Goal: Information Seeking & Learning: Find specific page/section

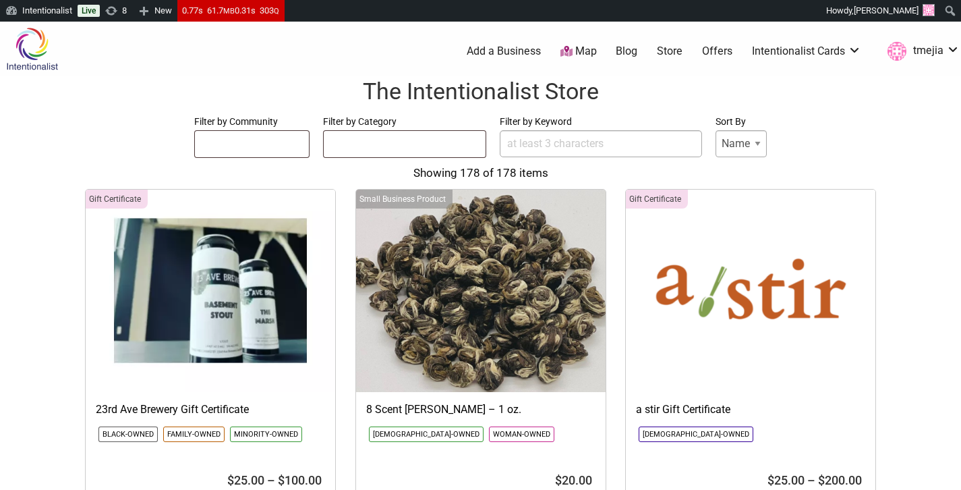
select select
click at [513, 146] on input "Filter by Keyword" at bounding box center [601, 143] width 202 height 27
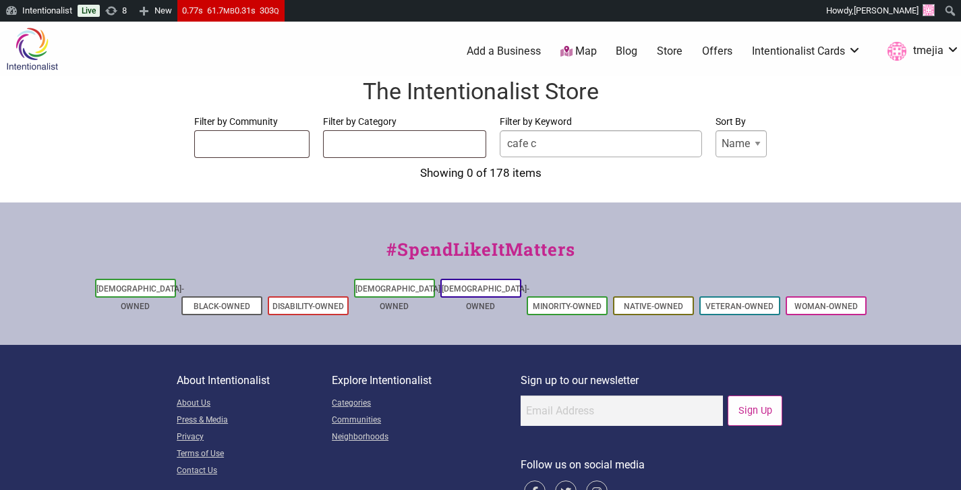
type input "cafe calaveras"
click at [642, 147] on input "cafe calaveras" at bounding box center [601, 143] width 202 height 27
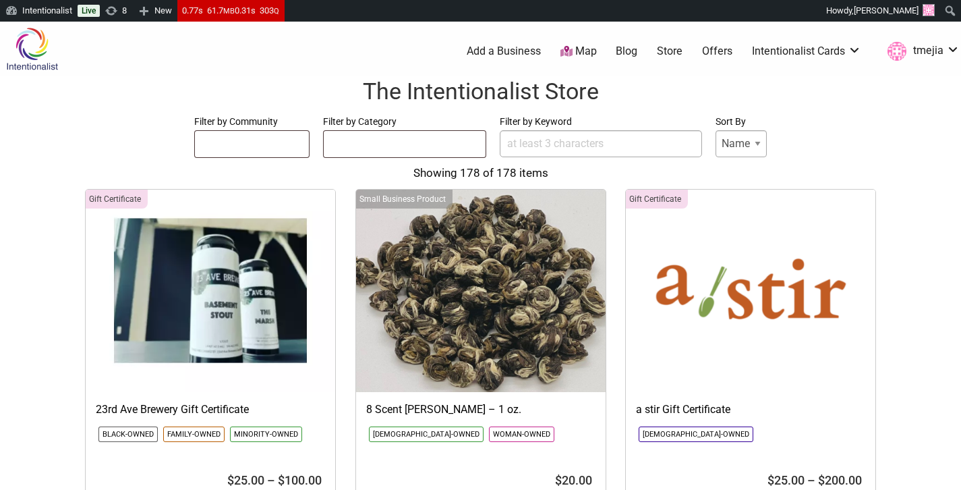
click at [557, 146] on input "Filter by Keyword" at bounding box center [601, 143] width 202 height 27
paste input "cafe calaveras"
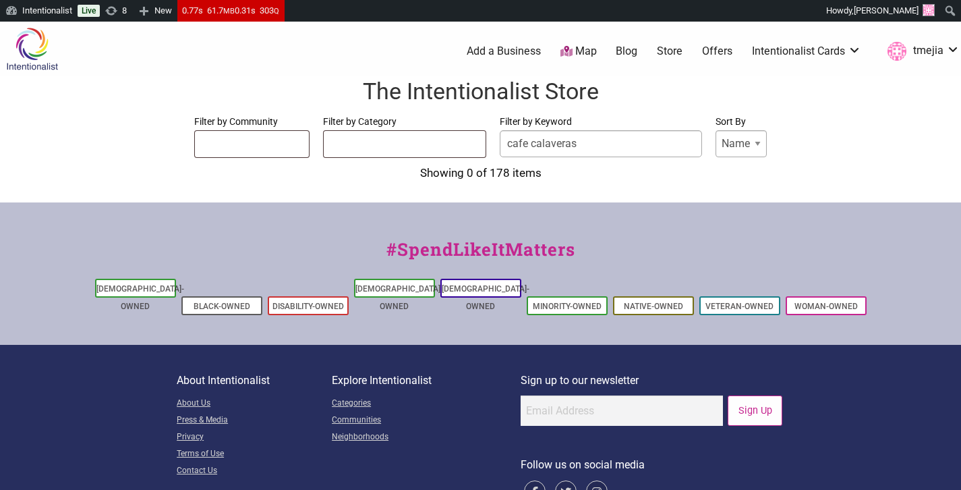
click at [741, 147] on select "Name Price" at bounding box center [741, 143] width 51 height 27
click at [716, 130] on select "Name Price" at bounding box center [741, 143] width 51 height 27
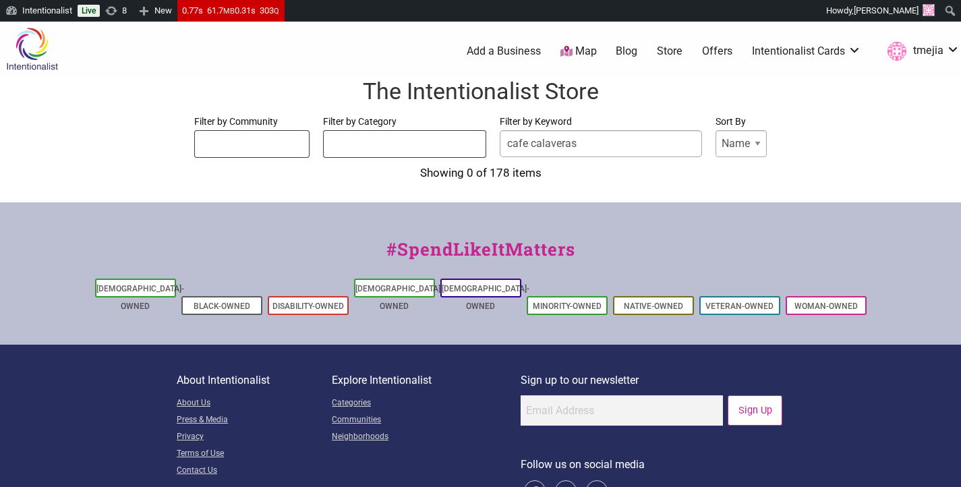
click at [608, 147] on input "cafe calaveras" at bounding box center [601, 143] width 202 height 27
type input "cafe dul"
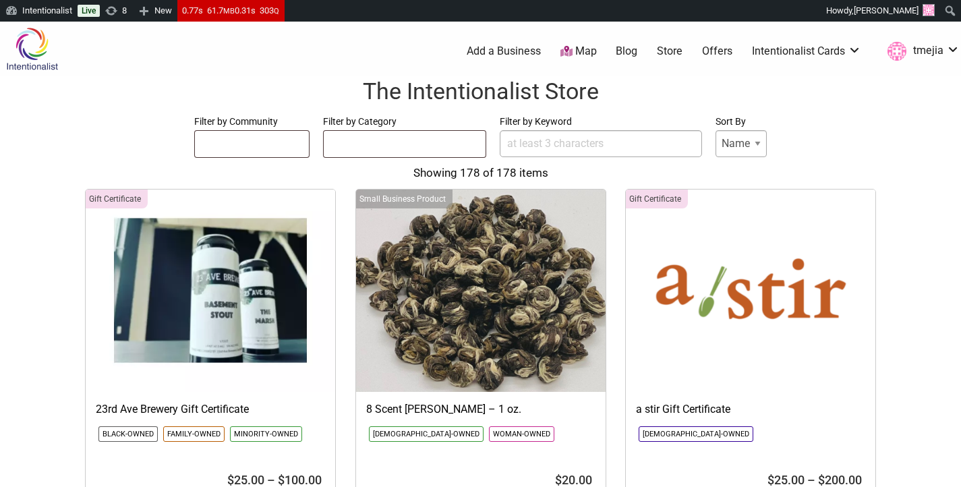
click at [567, 139] on input "Filter by Keyword" at bounding box center [601, 143] width 202 height 27
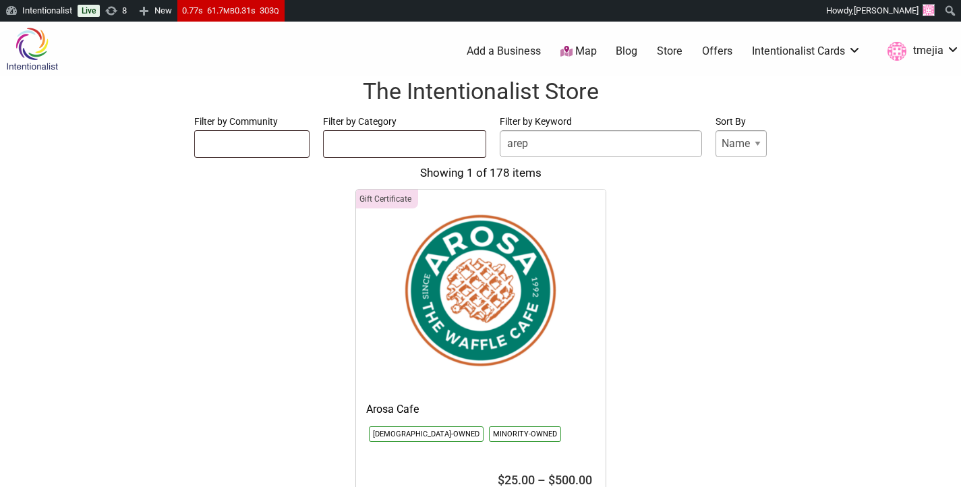
type input "arepa"
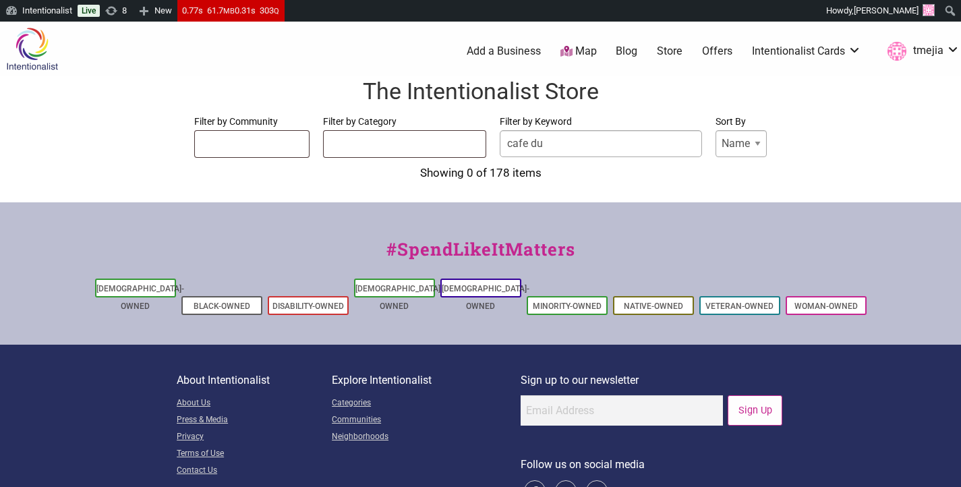
type input "cafe dul"
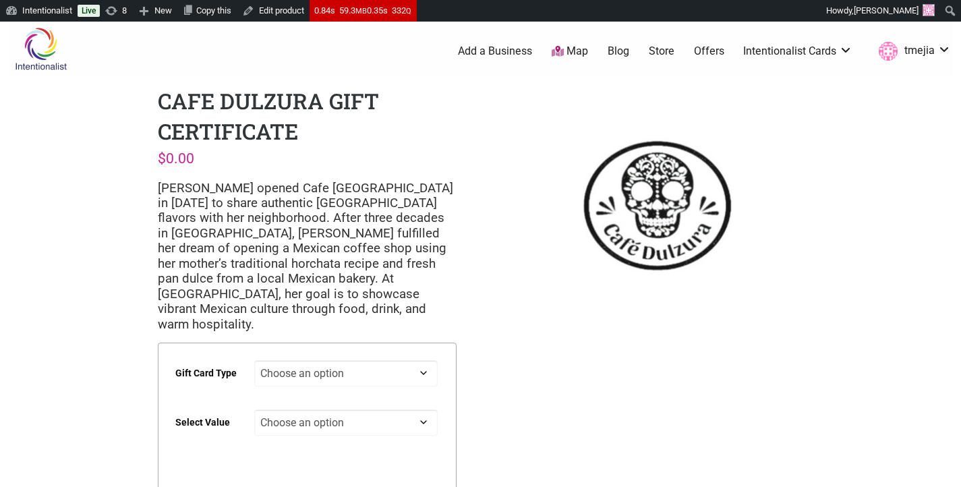
click at [665, 51] on link "Store" at bounding box center [662, 51] width 26 height 15
click at [432, 157] on p "$ 0.00" at bounding box center [307, 158] width 299 height 23
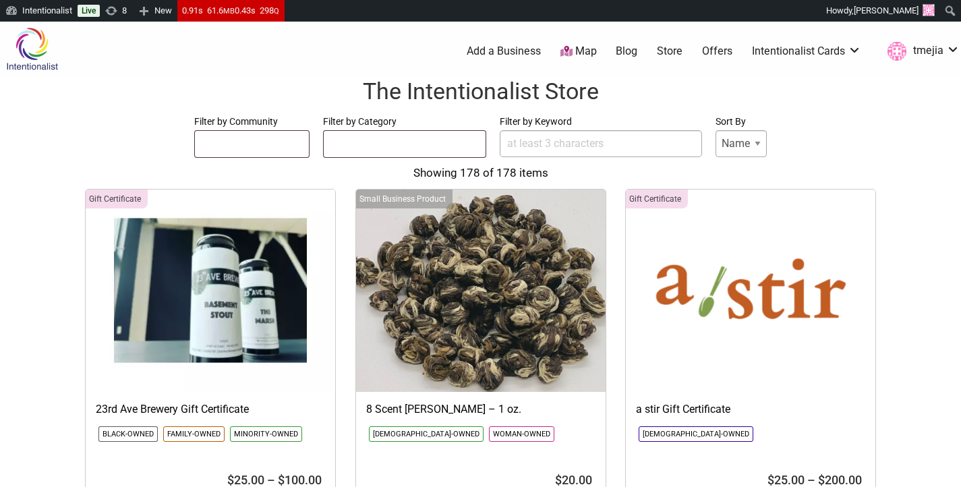
select select
click at [594, 144] on input "Filter by Keyword" at bounding box center [601, 143] width 202 height 27
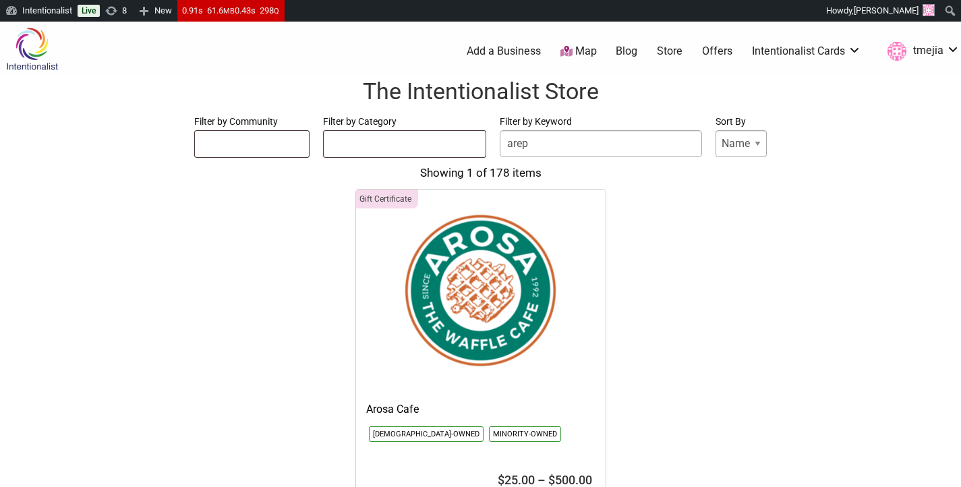
type input "arepa"
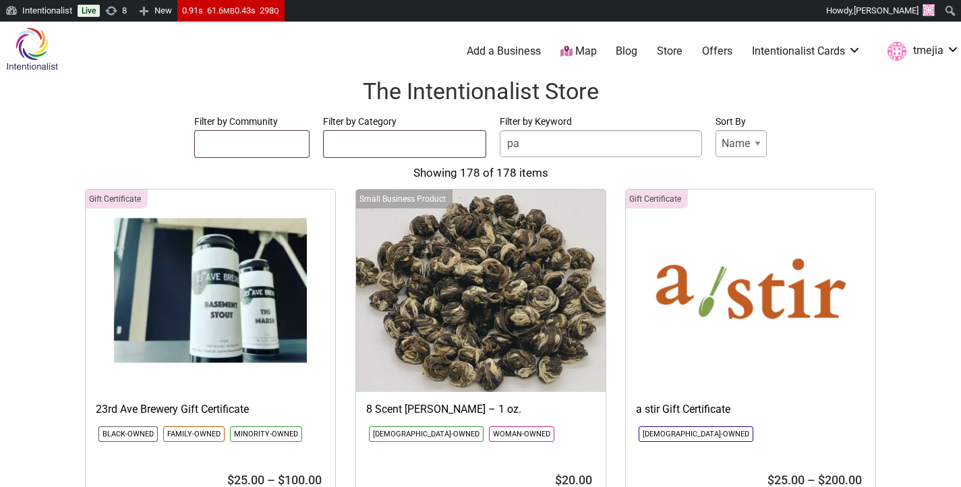
type input "p"
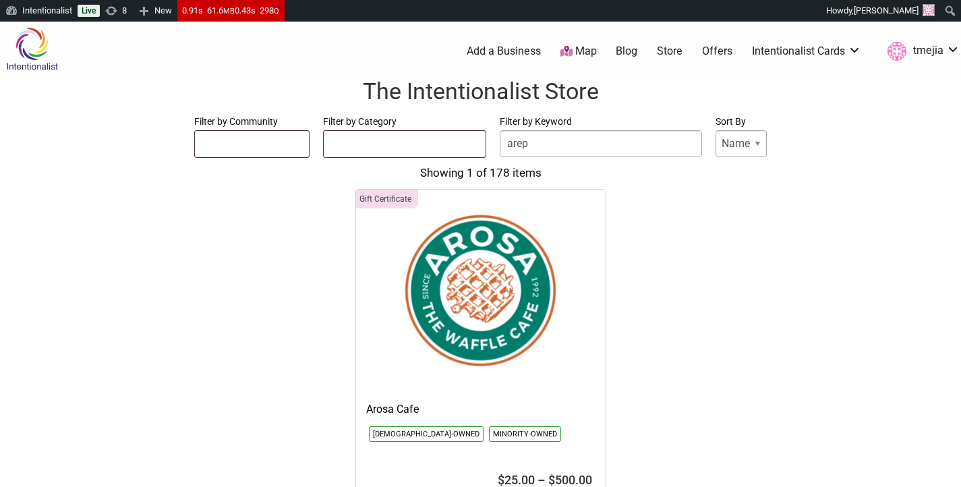
type input "arepa"
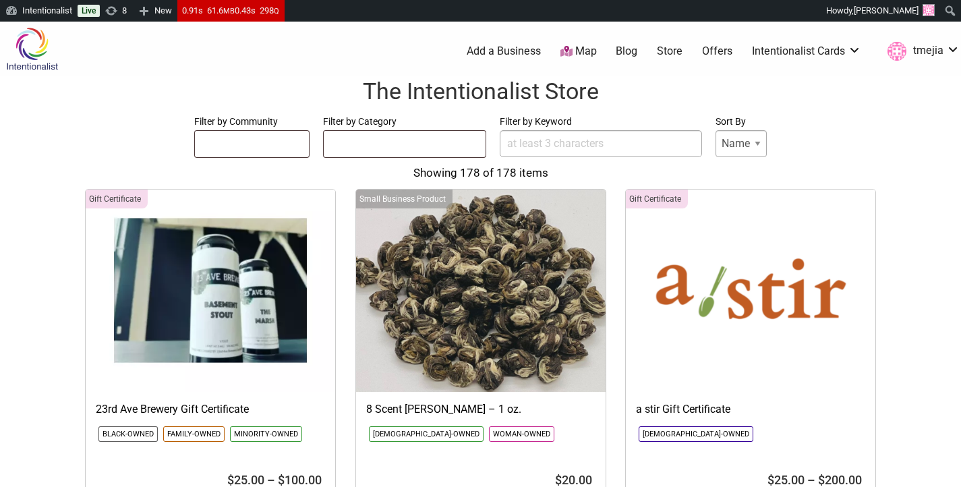
click at [532, 149] on input "Filter by Keyword" at bounding box center [601, 143] width 202 height 27
click at [284, 140] on ul at bounding box center [252, 142] width 115 height 22
click at [343, 147] on ul at bounding box center [405, 142] width 162 height 22
click at [523, 150] on input "Filter by Keyword" at bounding box center [601, 143] width 202 height 27
click at [430, 142] on ul at bounding box center [405, 142] width 162 height 22
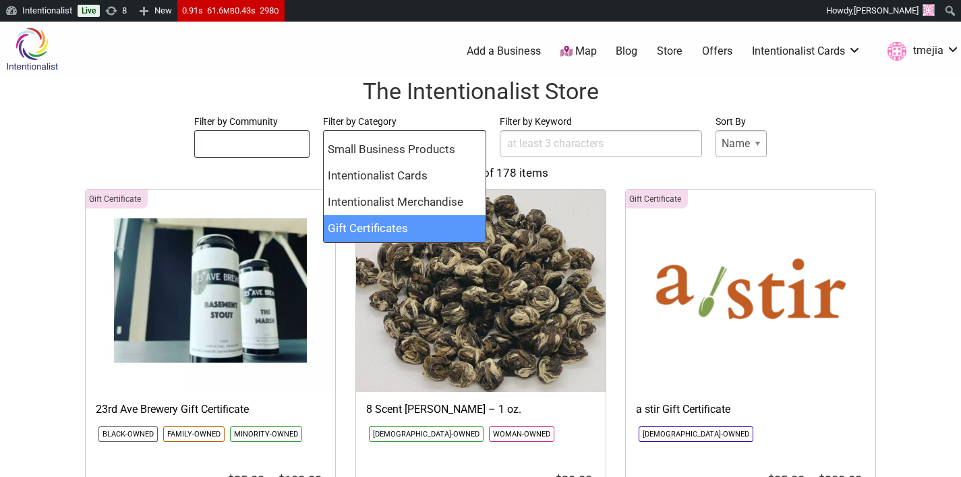
select select "1765"
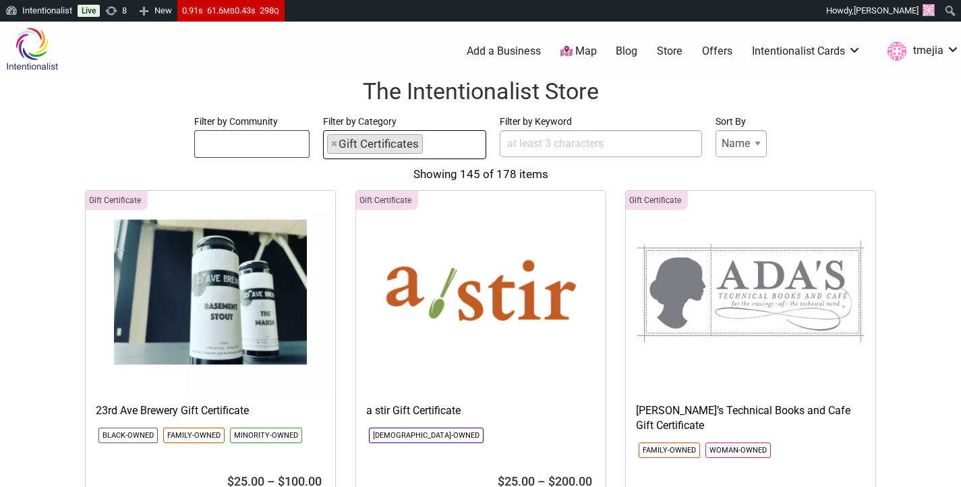
click at [532, 142] on input "Filter by Keyword" at bounding box center [601, 143] width 202 height 27
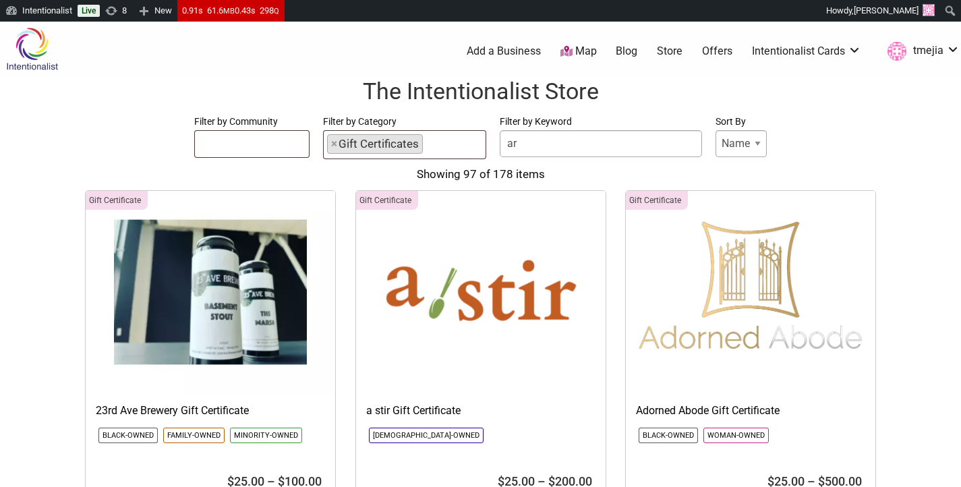
type input "a"
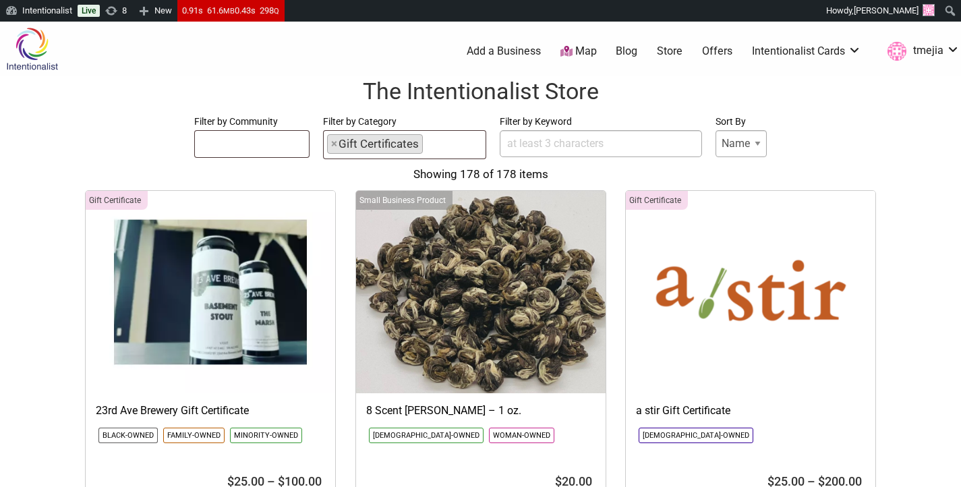
click at [517, 142] on input "Filter by Keyword" at bounding box center [601, 143] width 202 height 27
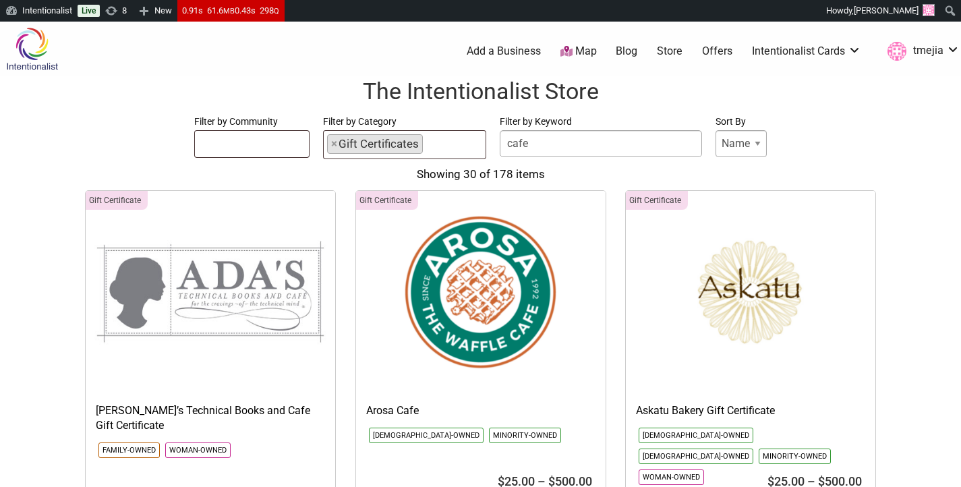
type input "cafe calaveras"
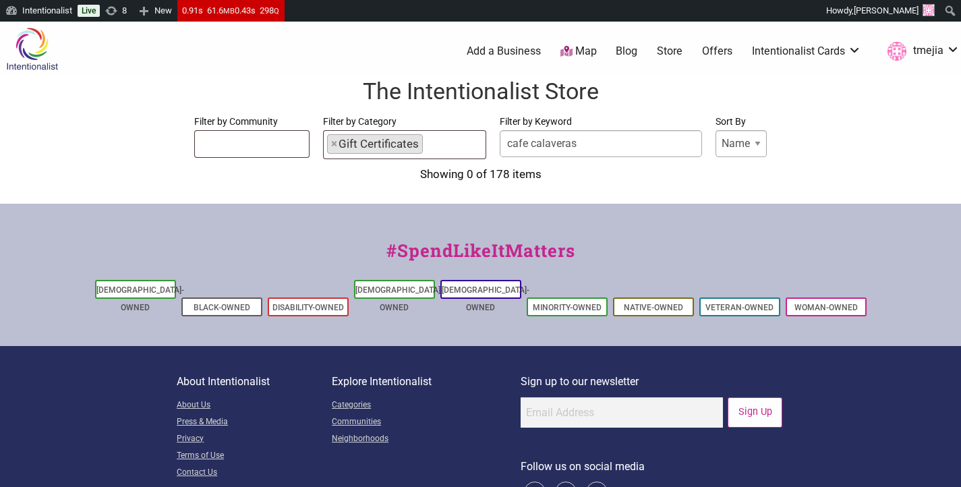
click at [401, 140] on li "× Gift Certificates" at bounding box center [375, 144] width 96 height 20
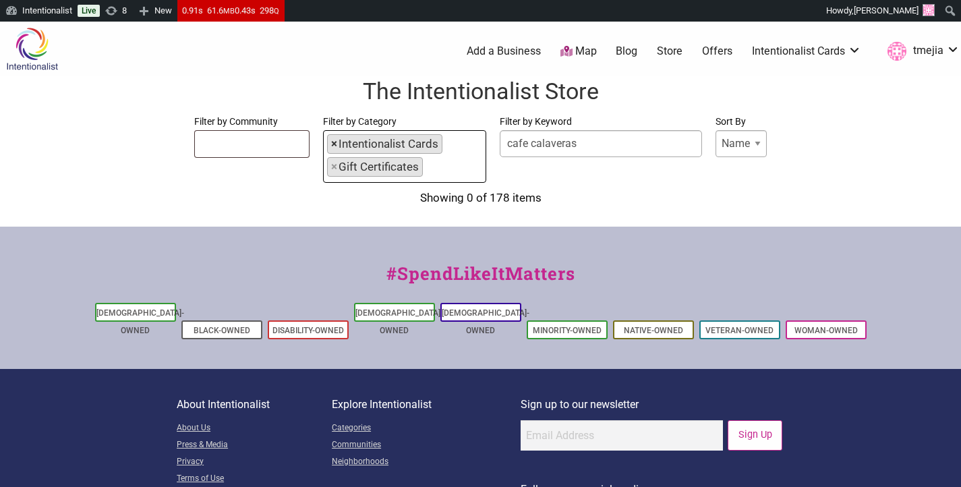
click at [336, 144] on span "×" at bounding box center [334, 144] width 6 height 18
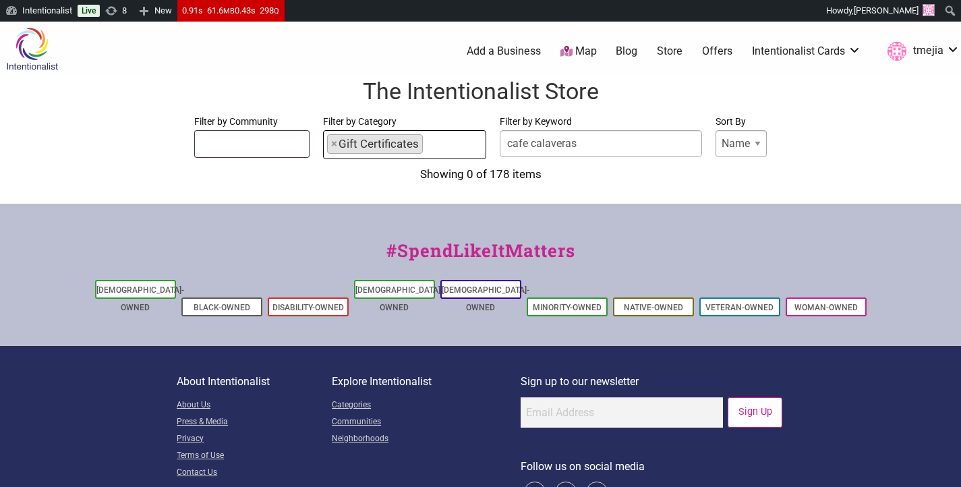
click at [447, 145] on ul "× Gift Certificates" at bounding box center [405, 142] width 162 height 23
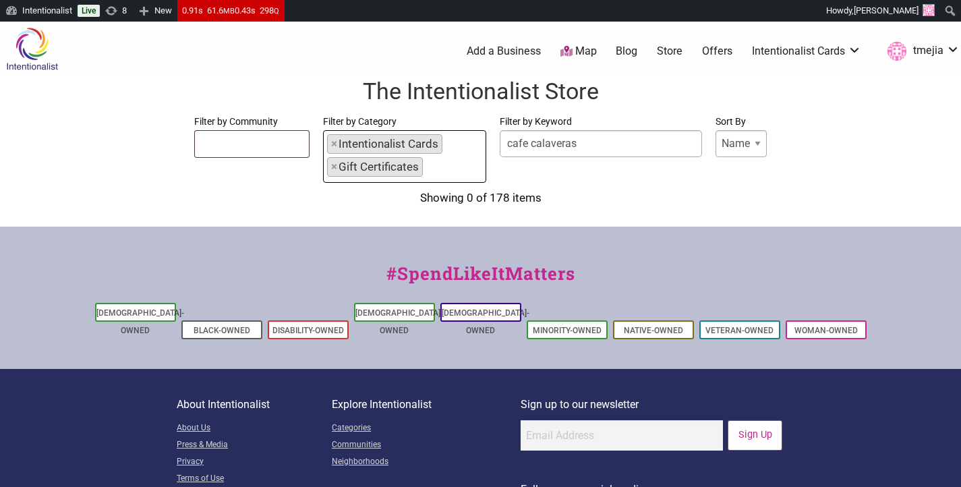
click at [467, 138] on ul "× Intentionalist Cards × Gift Certificates" at bounding box center [405, 154] width 162 height 46
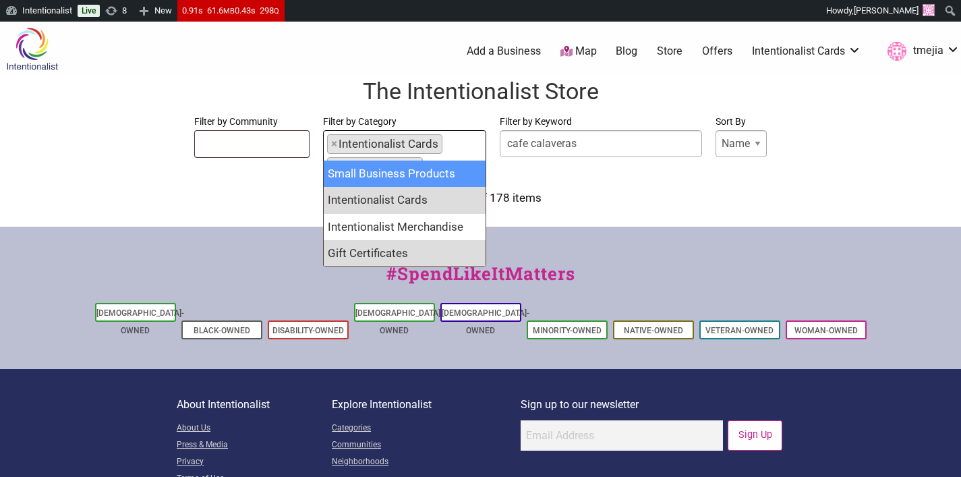
select select "2165"
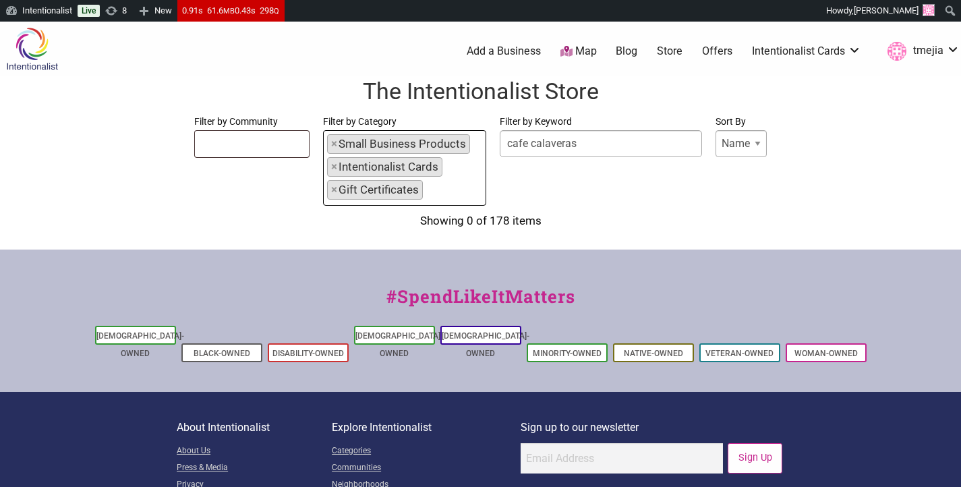
click at [468, 157] on ul "× Small Business Products × Intentionalist Cards × Gift Certificates" at bounding box center [405, 165] width 162 height 69
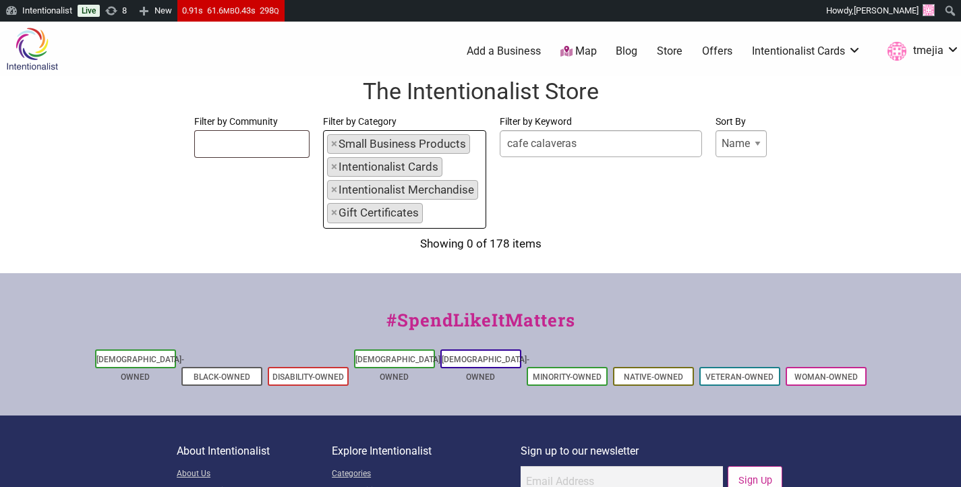
click at [563, 150] on input "cafe calaveras" at bounding box center [601, 143] width 202 height 27
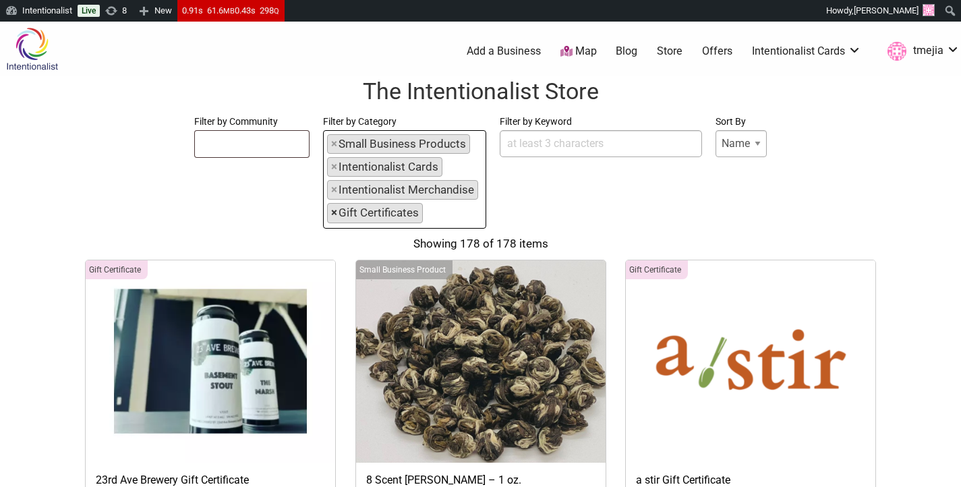
click at [331, 215] on span "×" at bounding box center [334, 213] width 6 height 18
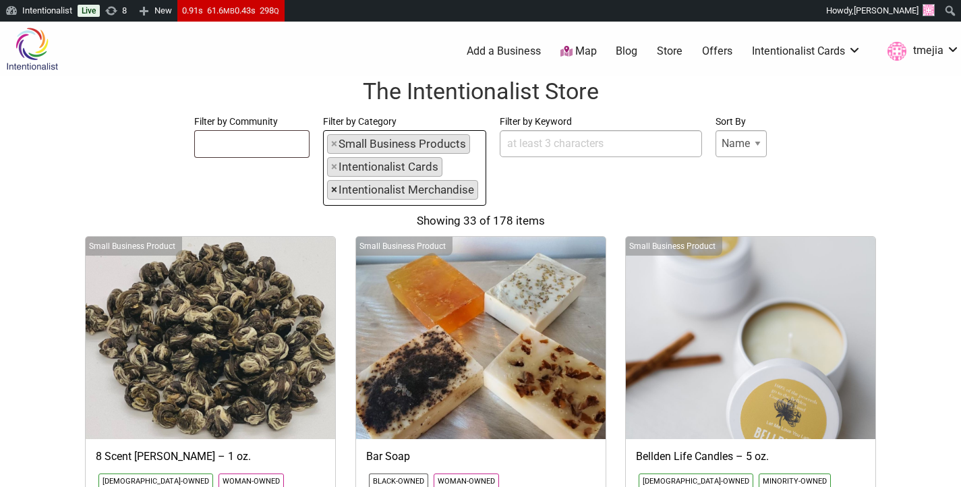
click at [337, 190] on span "×" at bounding box center [334, 190] width 6 height 18
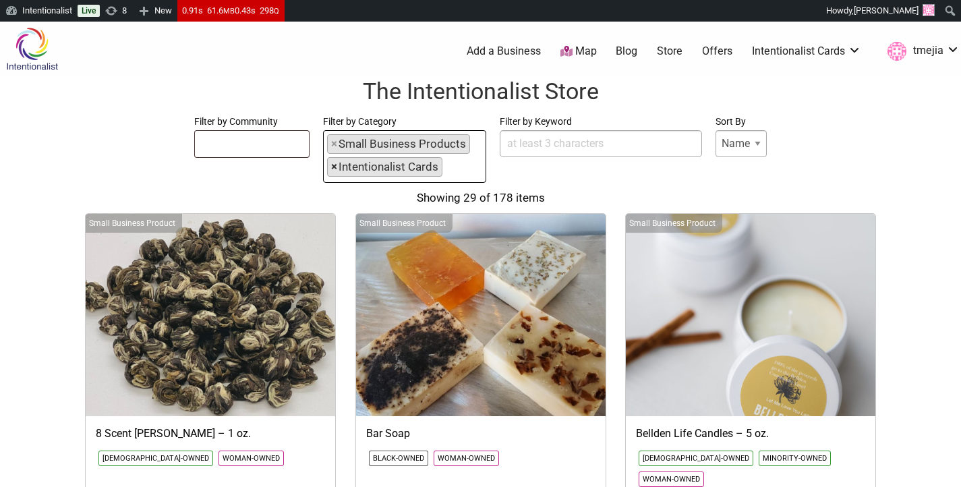
click at [335, 169] on span "×" at bounding box center [334, 167] width 6 height 18
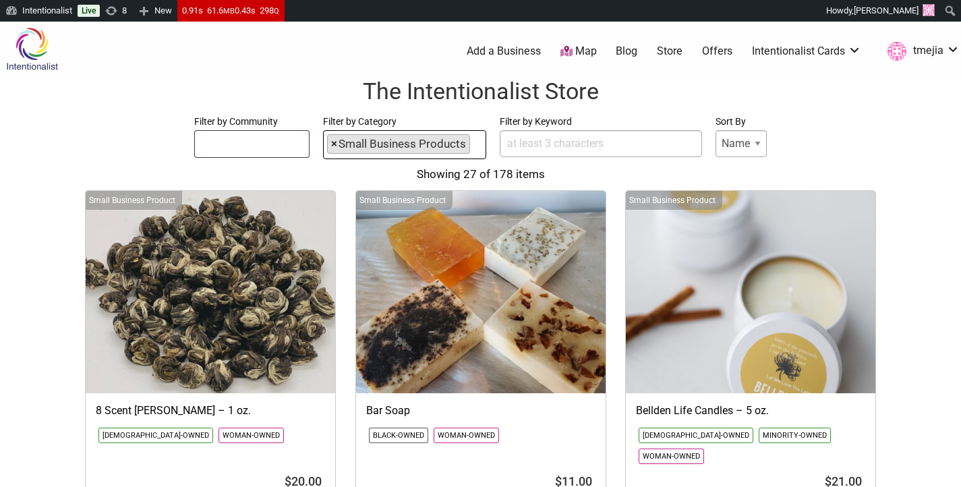
click at [333, 152] on span "×" at bounding box center [334, 144] width 6 height 18
select select
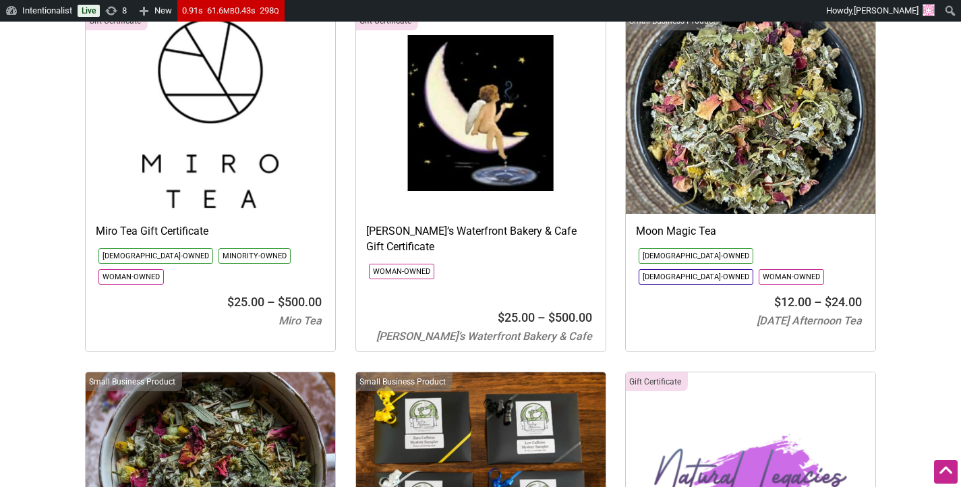
scroll to position [11118, 0]
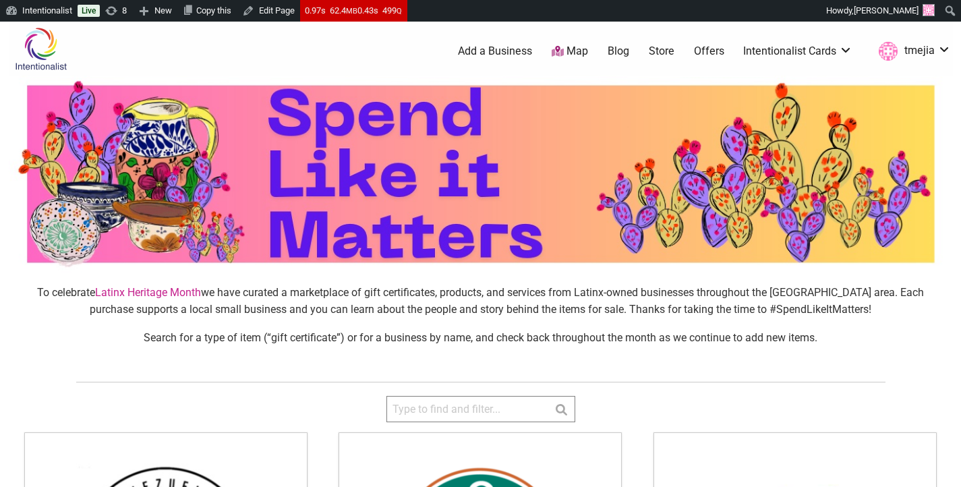
scroll to position [291, 0]
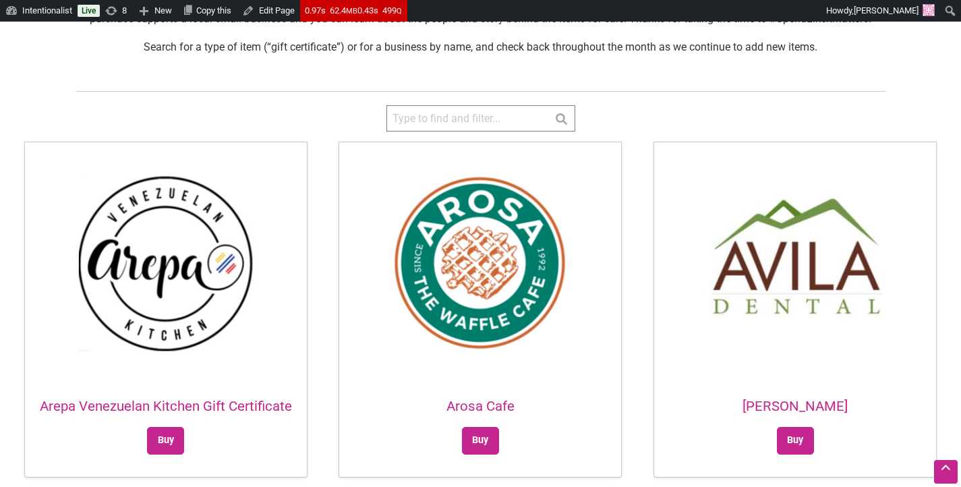
click at [492, 115] on input "search" at bounding box center [481, 118] width 189 height 26
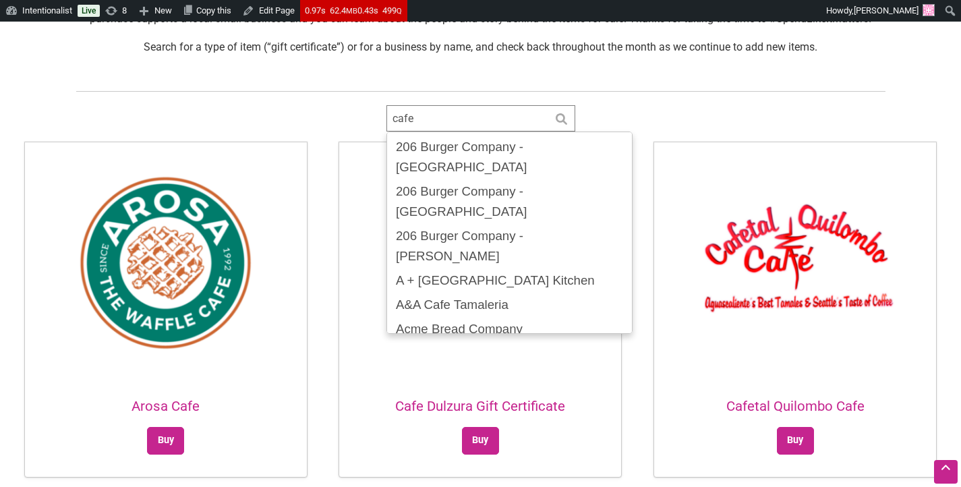
type input "cafe"
click at [664, 99] on div "Intentionalist Spend like it matters 0 Add a Business Map Blog Store Offers Int…" at bounding box center [481, 277] width 944 height 1092
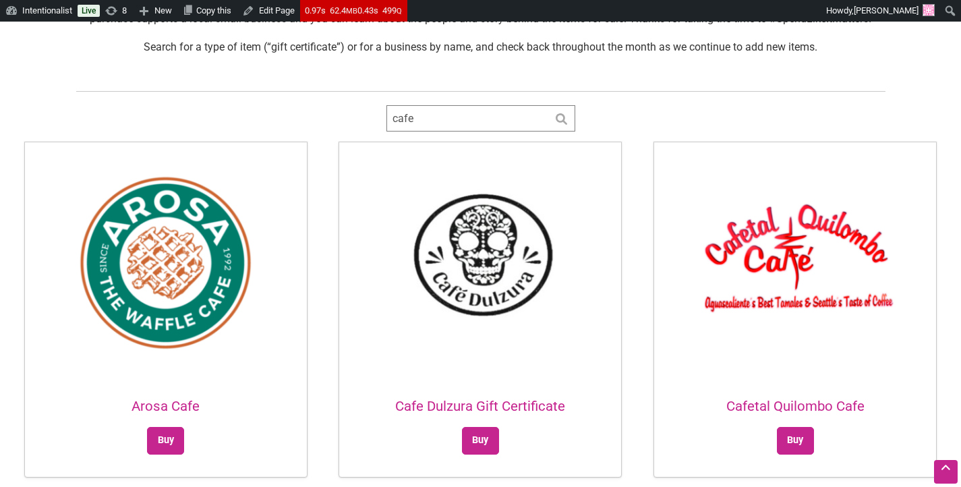
drag, startPoint x: 415, startPoint y: 115, endPoint x: 342, endPoint y: 105, distance: 73.5
click at [341, 106] on div "Intentionalist Spend like it matters 0 Add a Business Map Blog Store Offers Int…" at bounding box center [481, 277] width 944 height 1092
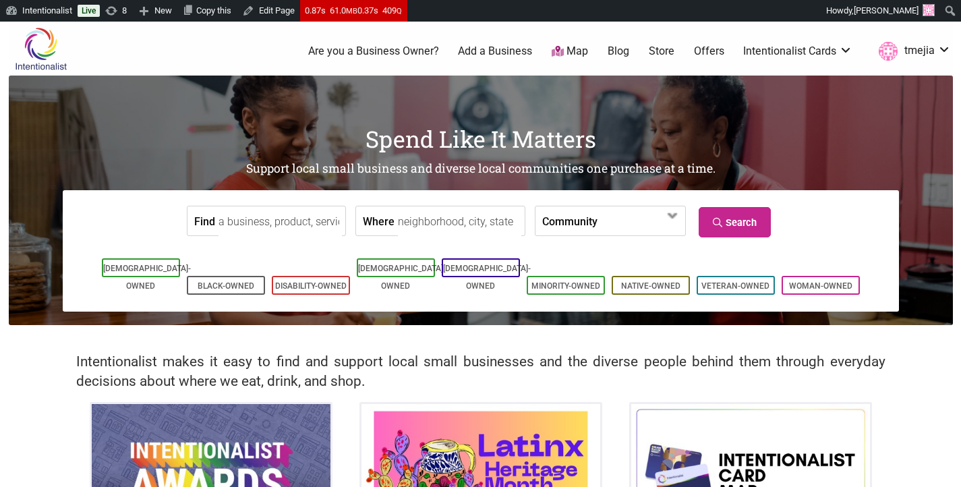
click at [275, 223] on input "Find" at bounding box center [280, 221] width 123 height 30
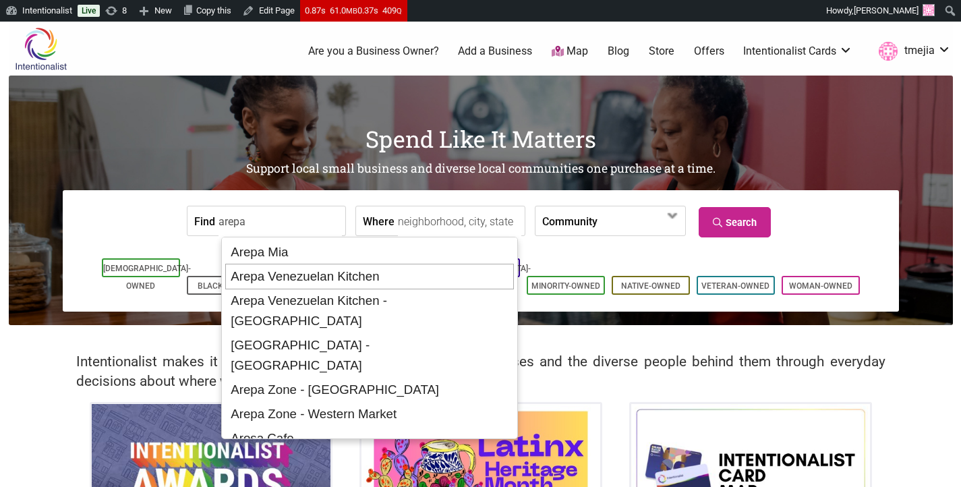
click at [304, 279] on div "Arepa Venezuelan Kitchen" at bounding box center [369, 277] width 289 height 26
type input "Arepa Venezuelan Kitchen"
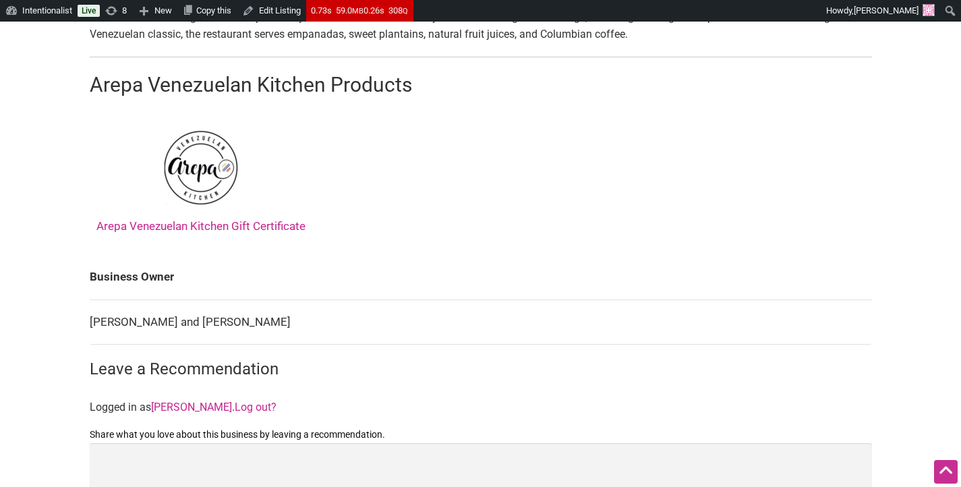
scroll to position [625, 0]
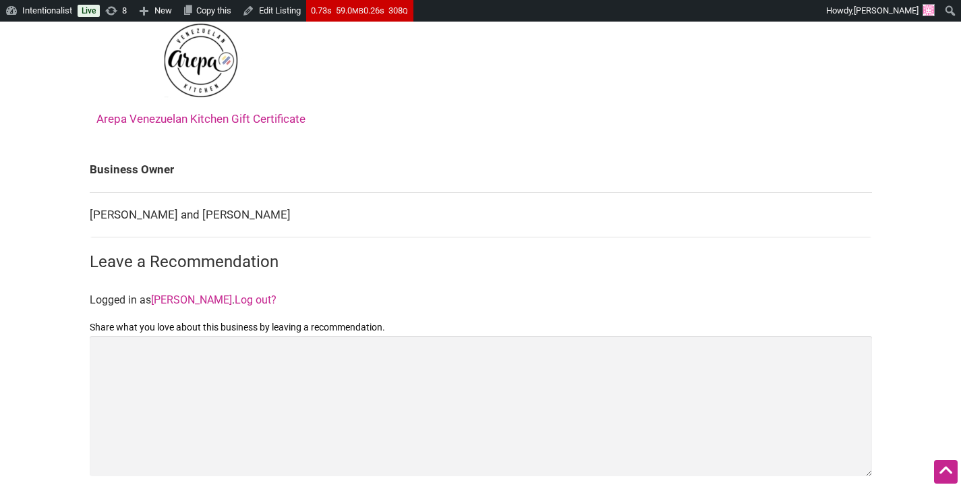
drag, startPoint x: 283, startPoint y: 218, endPoint x: 101, endPoint y: 212, distance: 182.2
click at [90, 206] on td "[PERSON_NAME] and [PERSON_NAME]" at bounding box center [481, 214] width 783 height 45
click at [134, 214] on td "[PERSON_NAME] and [PERSON_NAME]" at bounding box center [481, 214] width 783 height 45
drag, startPoint x: 288, startPoint y: 217, endPoint x: 89, endPoint y: 215, distance: 199.0
click at [90, 215] on td "[PERSON_NAME] and [PERSON_NAME]" at bounding box center [481, 214] width 783 height 45
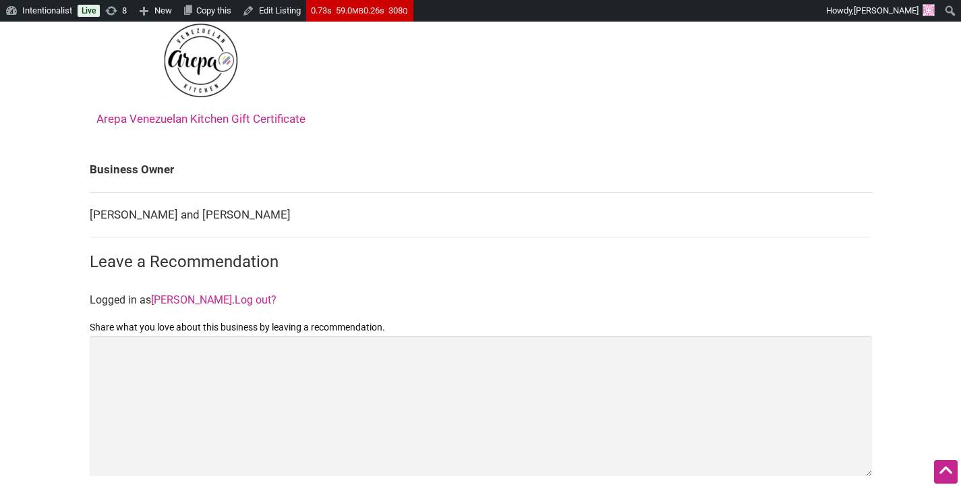
copy td "[PERSON_NAME] and [PERSON_NAME]"
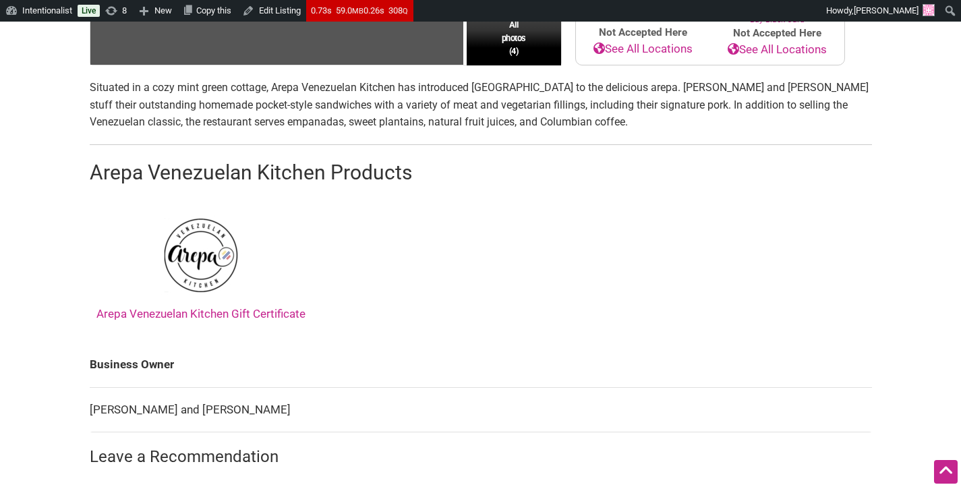
scroll to position [368, 0]
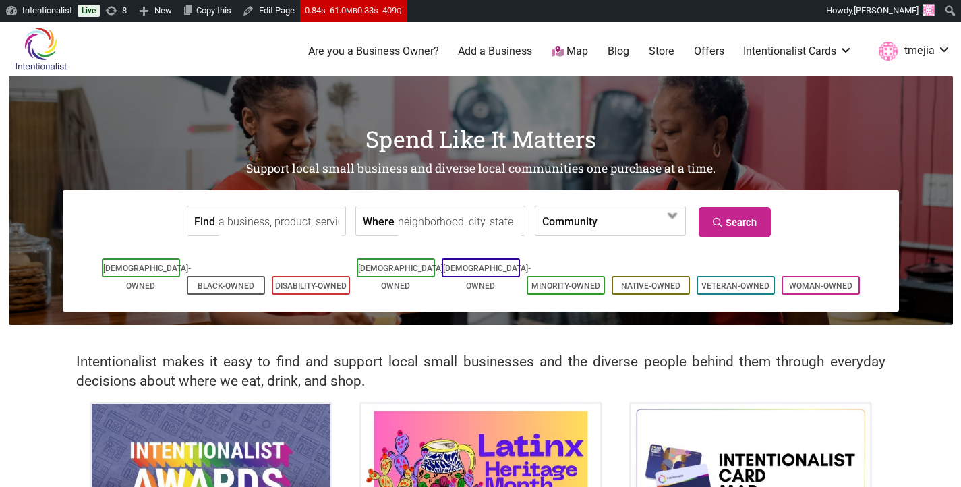
click at [293, 217] on input "Find" at bounding box center [280, 221] width 123 height 30
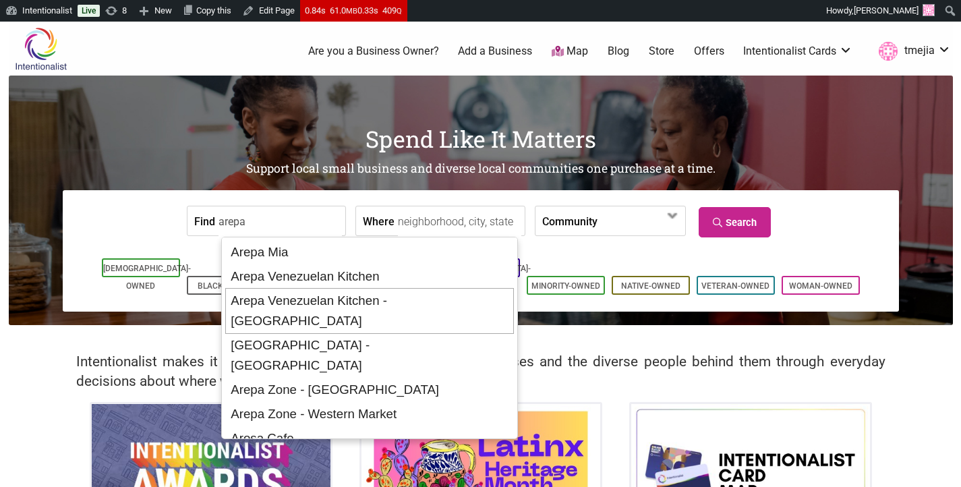
click at [372, 306] on div "Arepa Venezuelan Kitchen - Bellevue" at bounding box center [369, 311] width 289 height 46
type input "Arepa Venezuelan Kitchen - Bellevue"
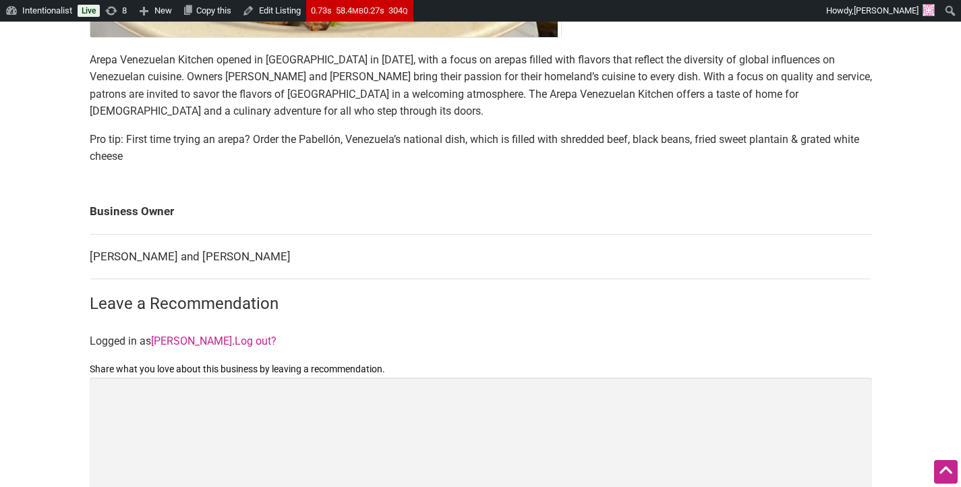
scroll to position [523, 0]
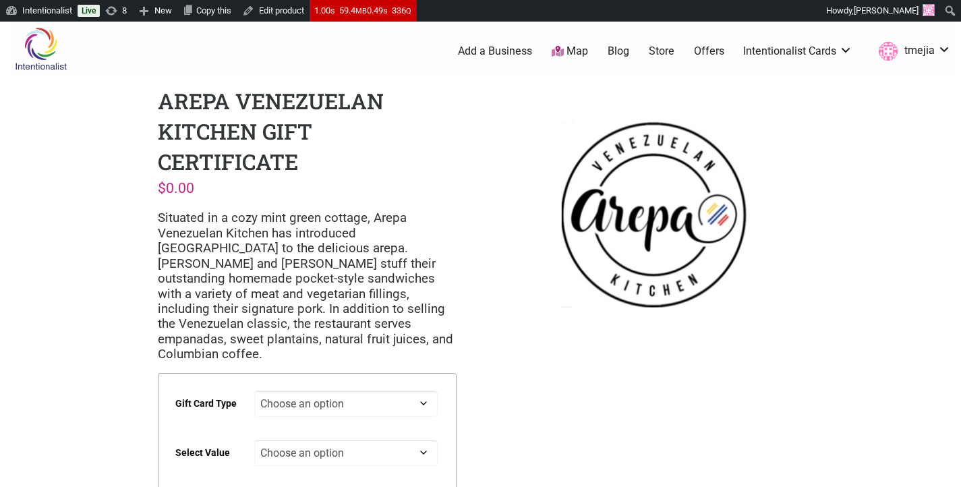
click at [448, 173] on div "Arepa Venezuelan Kitchen Gift Certificate $ 0.00 Situated in a cozy mint green …" at bounding box center [307, 339] width 320 height 526
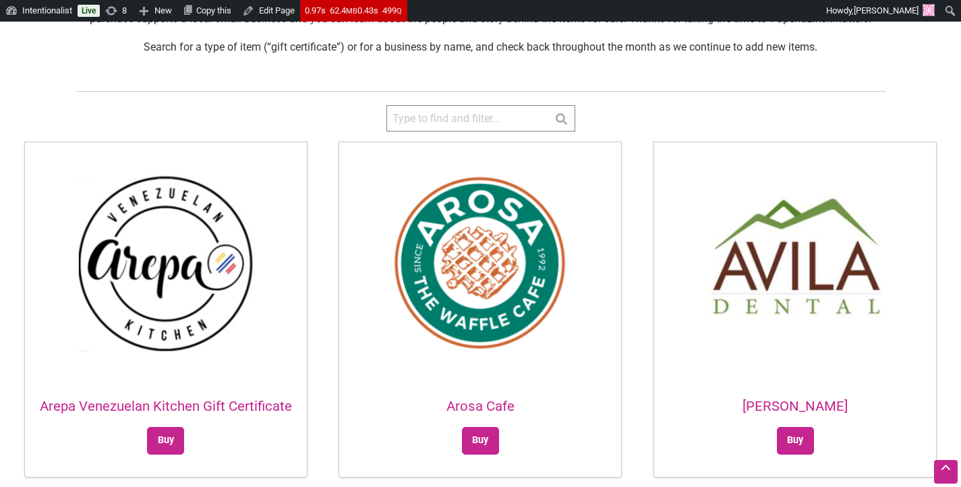
scroll to position [291, 0]
click at [416, 121] on input "search" at bounding box center [481, 118] width 189 height 26
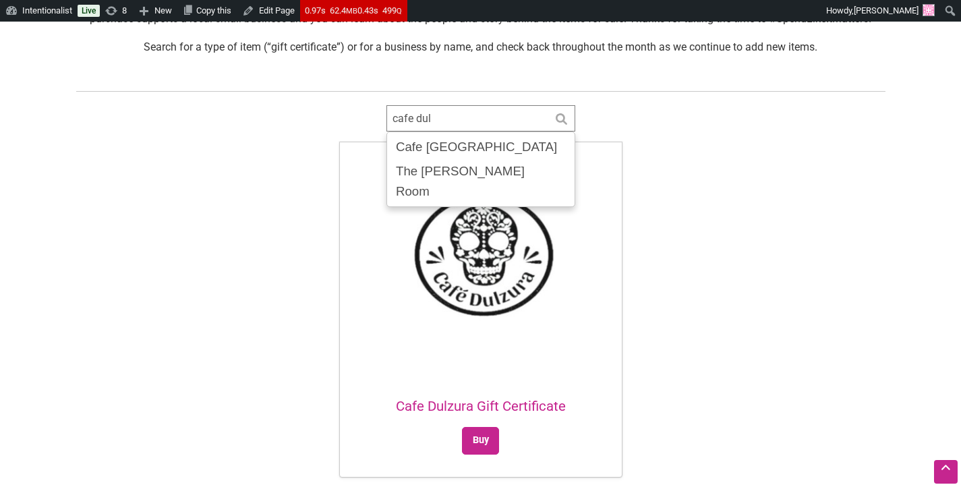
type input "cafe dulz"
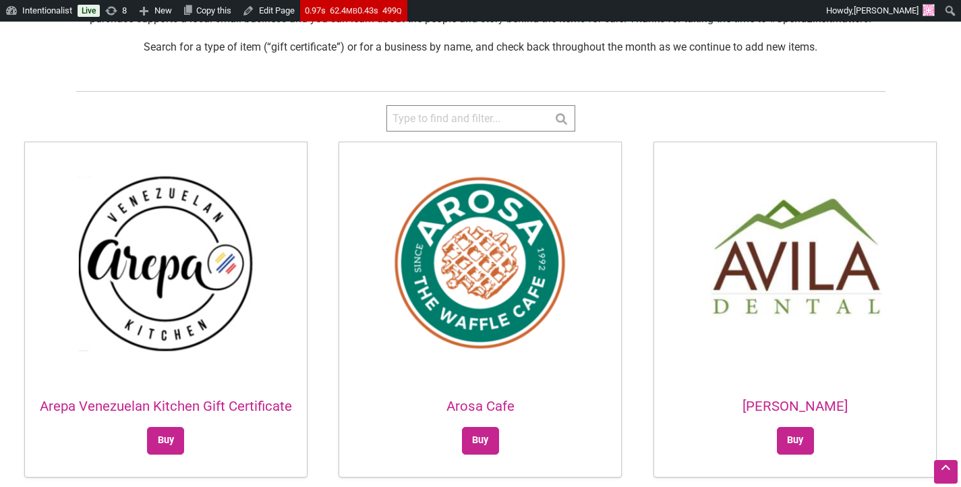
type input "c"
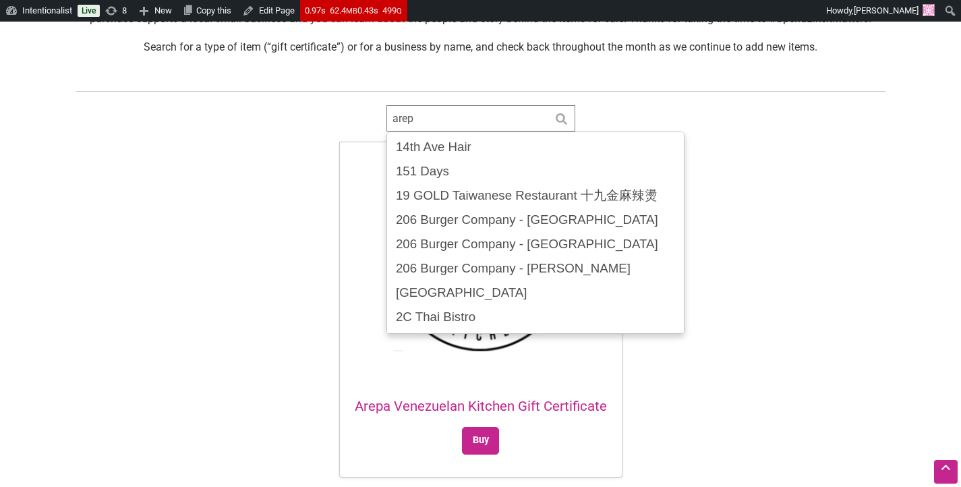
type input "arepa"
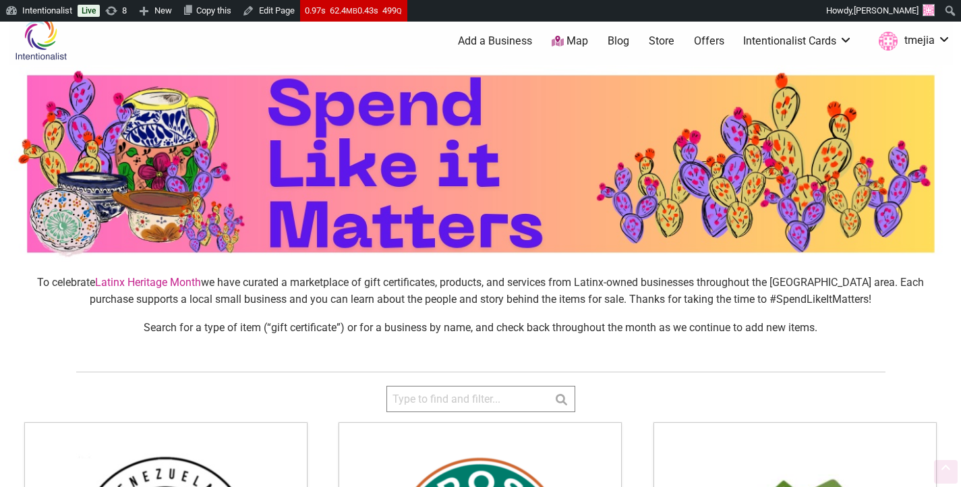
scroll to position [0, 0]
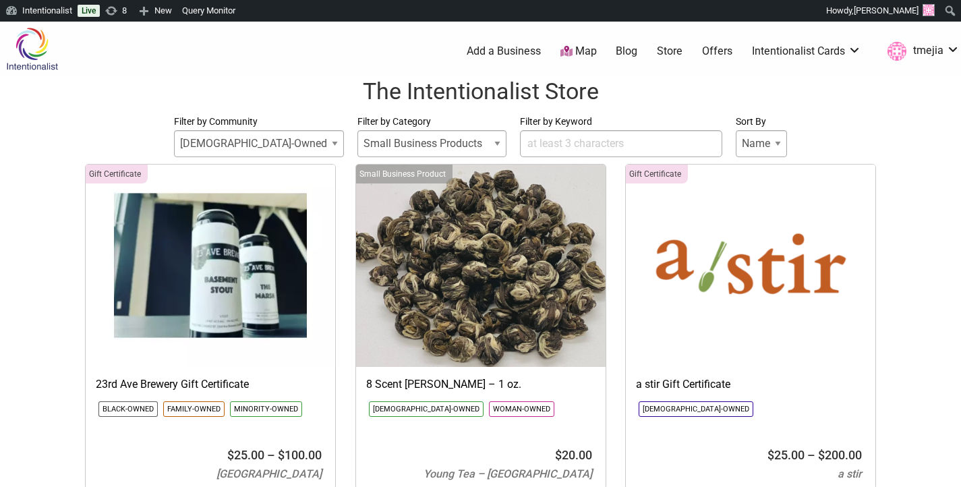
click at [543, 142] on input "Filter by Keyword" at bounding box center [621, 143] width 202 height 27
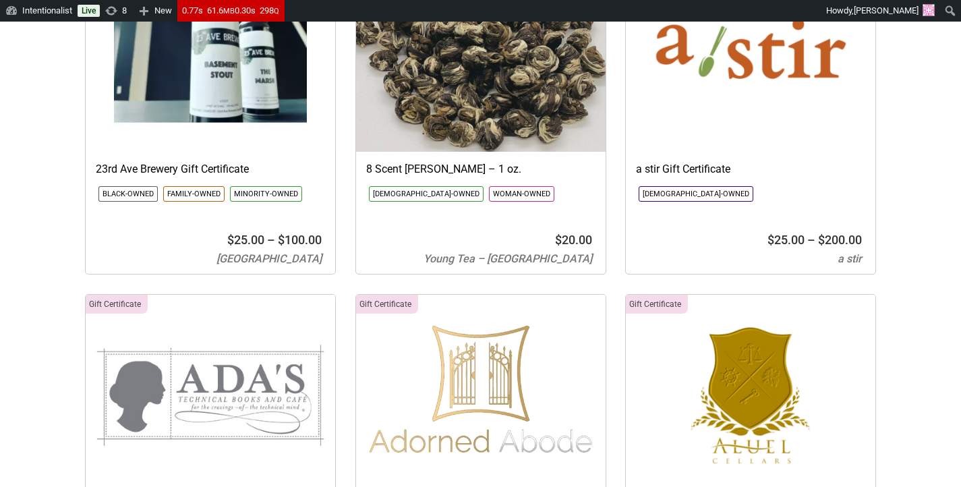
select select
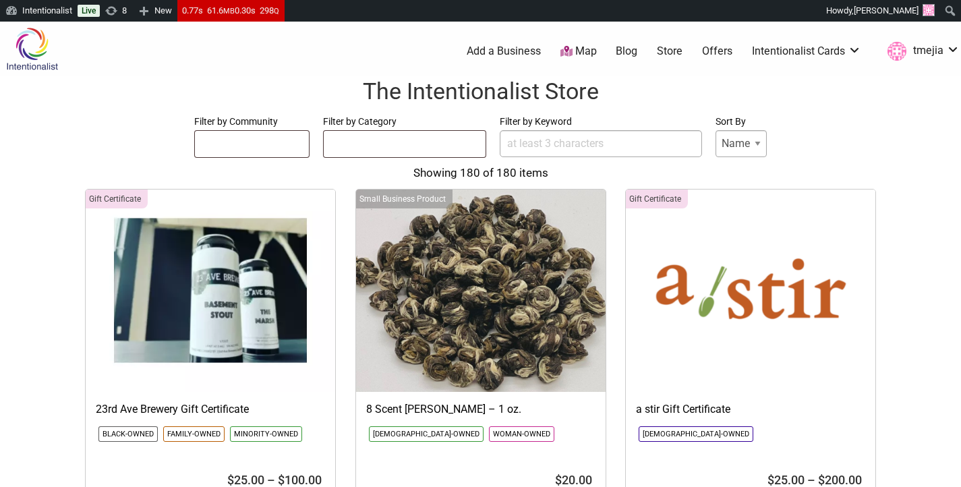
click at [562, 144] on input "Filter by Keyword" at bounding box center [601, 143] width 202 height 27
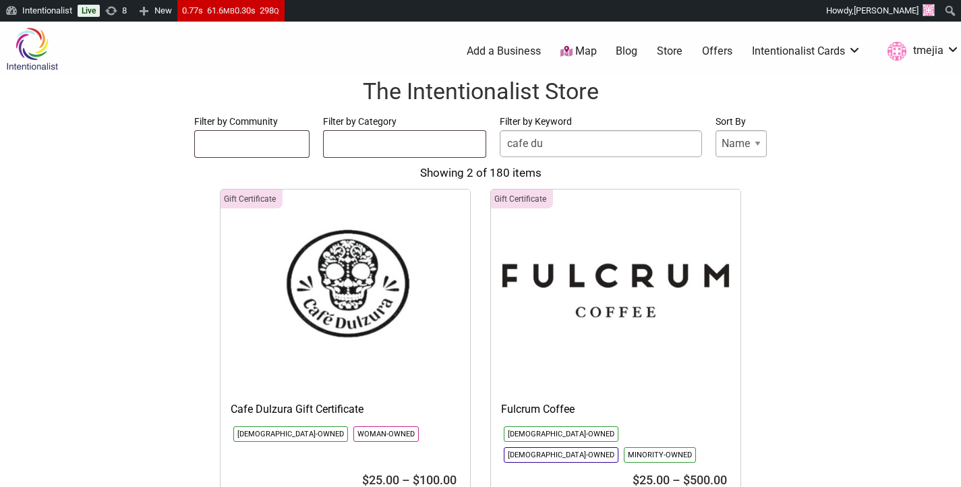
type input "cafe dul"
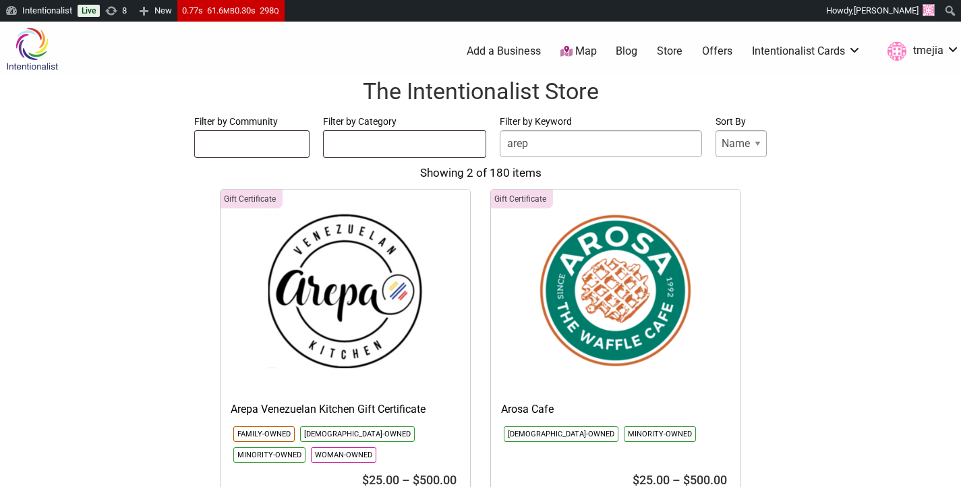
type input "arepa"
